Goal: Communication & Community: Participate in discussion

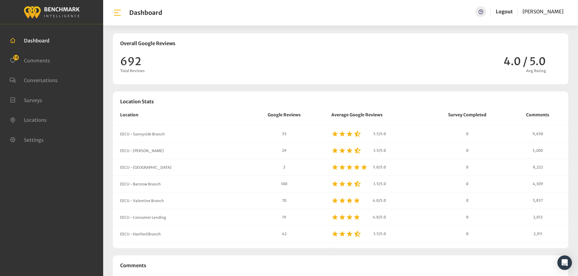
scroll to position [520, 578]
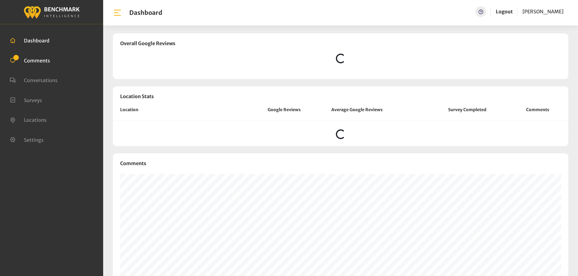
click at [39, 62] on span "Comments" at bounding box center [37, 60] width 26 height 6
